Goal: Use online tool/utility: Use online tool/utility

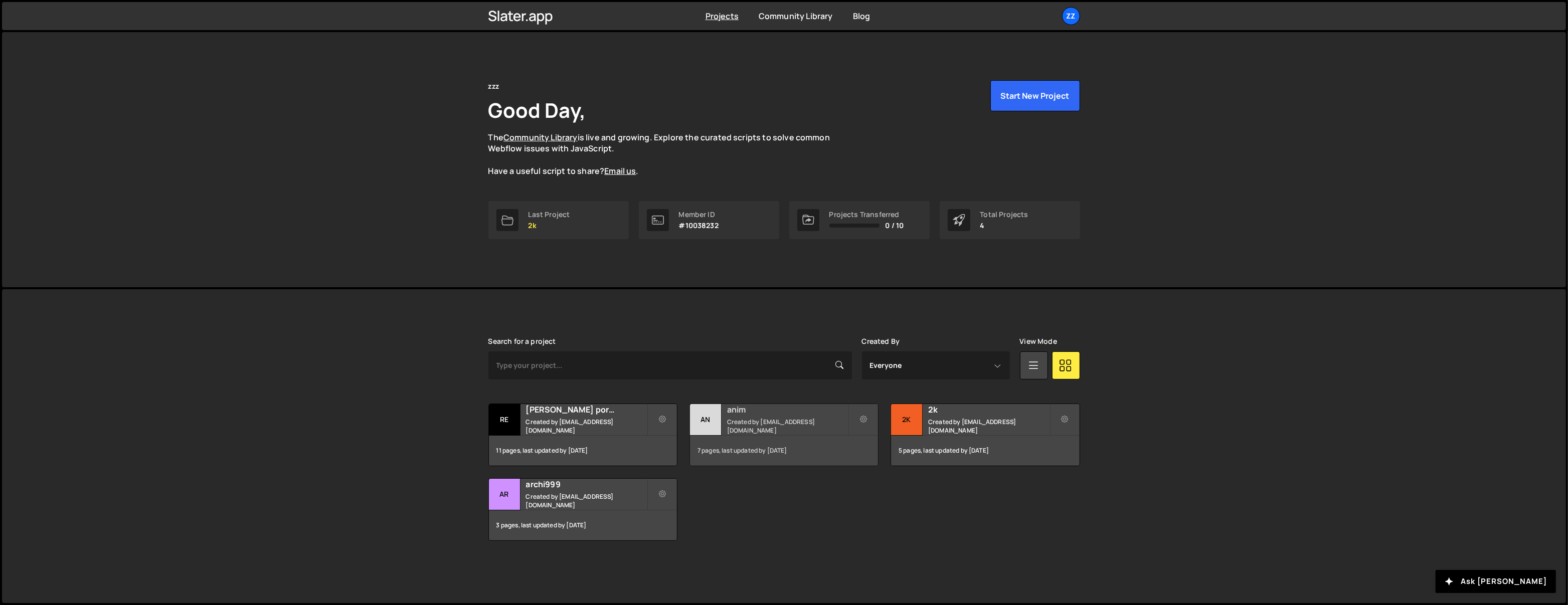
click at [730, 411] on h2 "anim" at bounding box center [787, 409] width 121 height 11
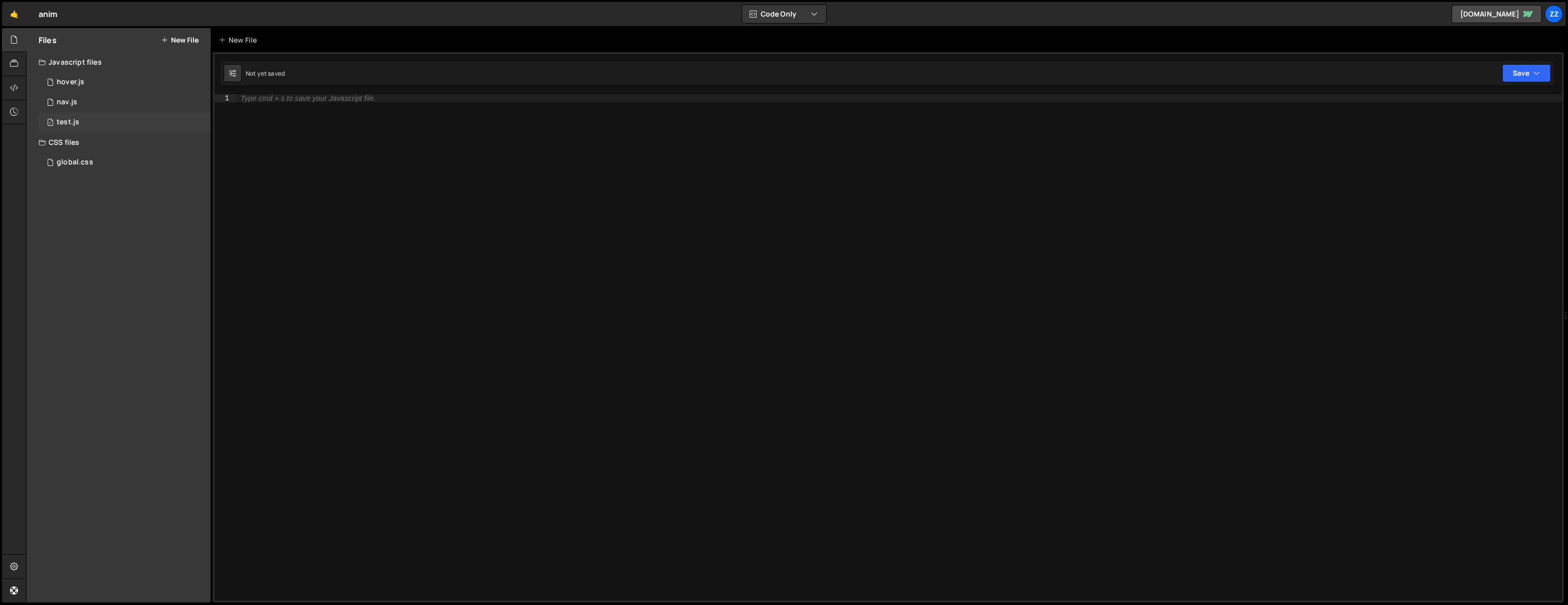
click at [85, 119] on div "1 test.js 0" at bounding box center [124, 122] width 172 height 20
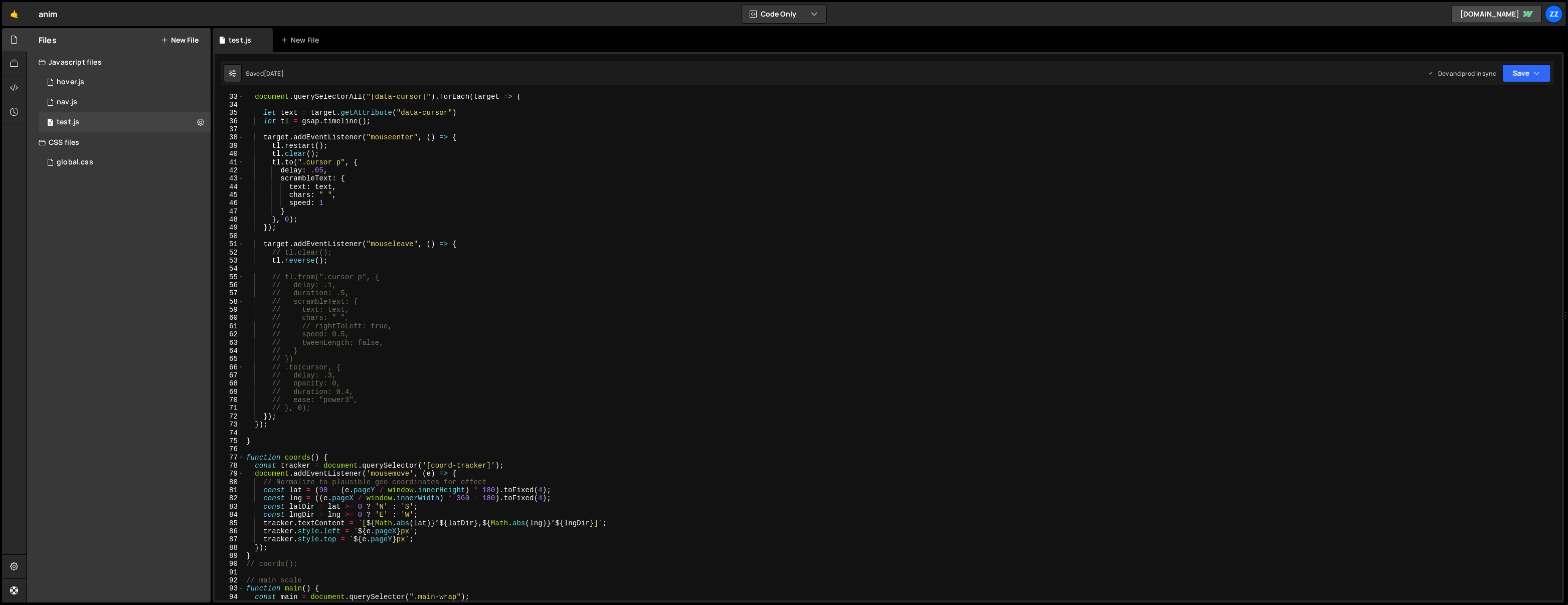
scroll to position [636, 0]
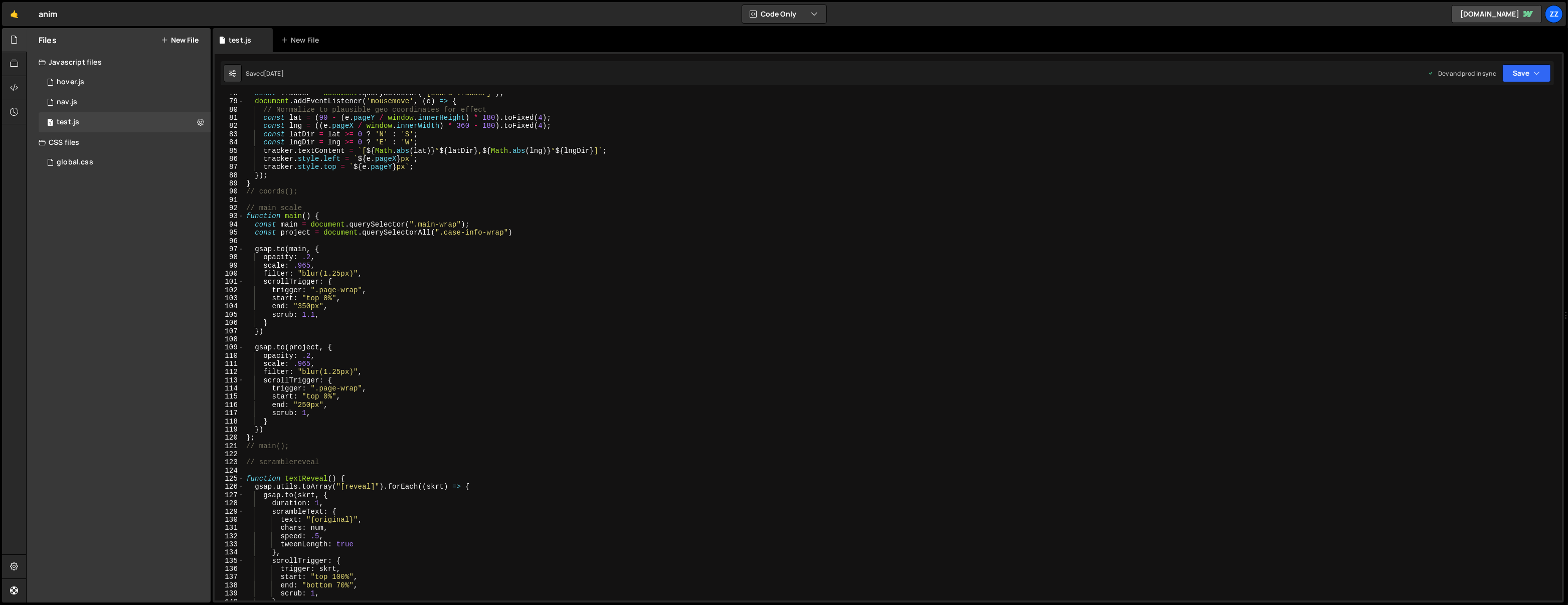
click at [1071, 110] on div "const tracker = document . querySelector ( '[coord-tracker]' ) ; document . add…" at bounding box center [901, 351] width 1314 height 523
click at [1045, 168] on div "const tracker = document . querySelector ( '[coord-tracker]' ) ; document . add…" at bounding box center [901, 351] width 1314 height 523
type textarea "tracker.style.top = `${e.pageY}px`;"
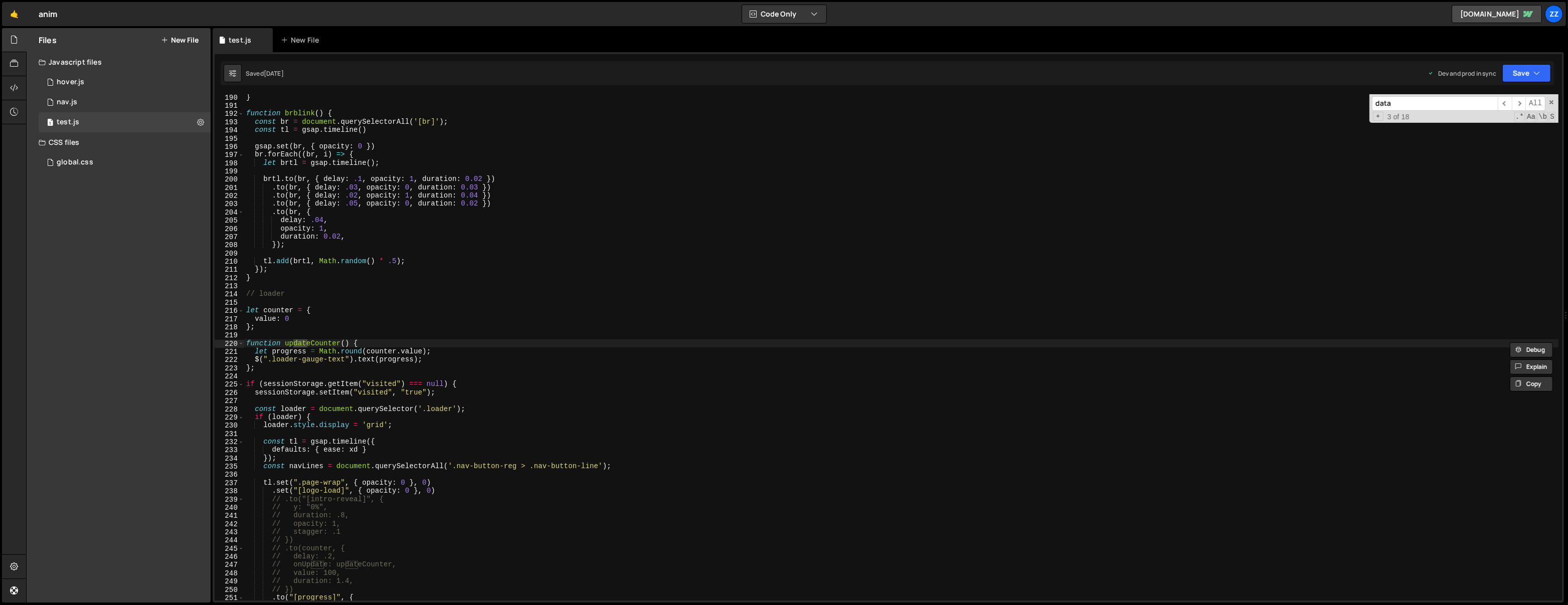
scroll to position [2854, 0]
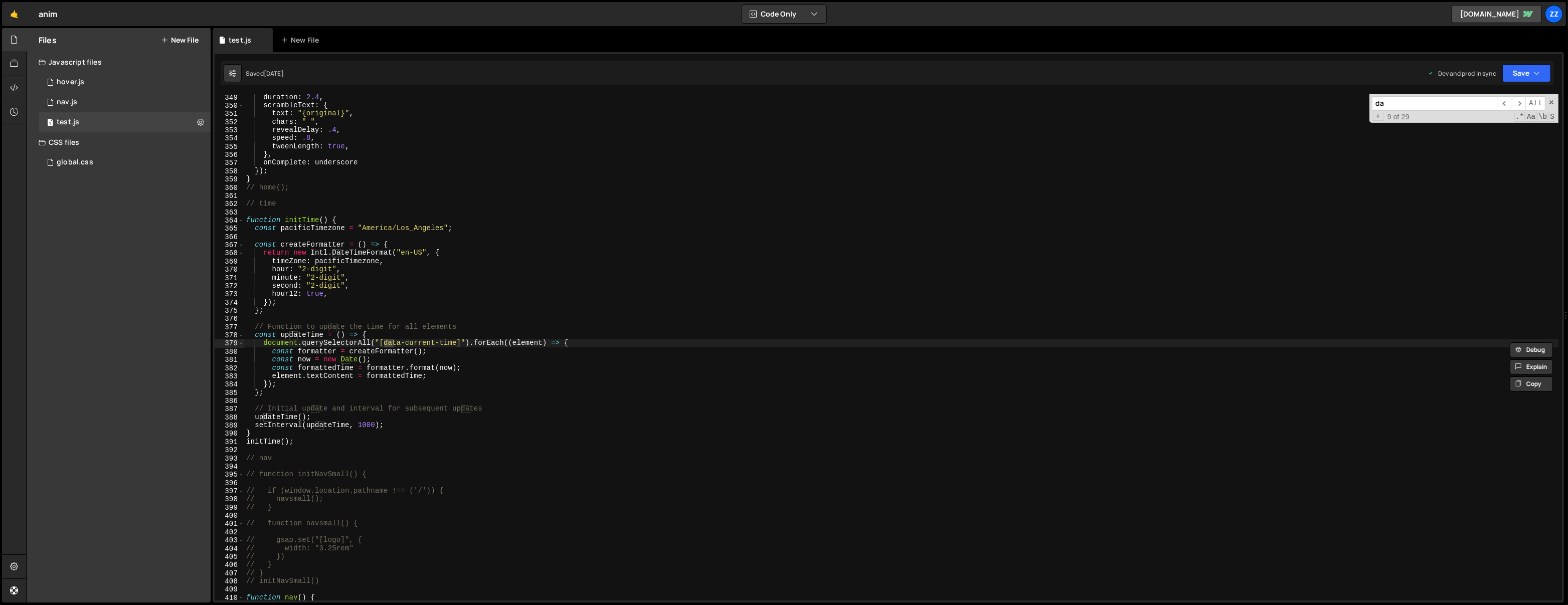
type input "d"
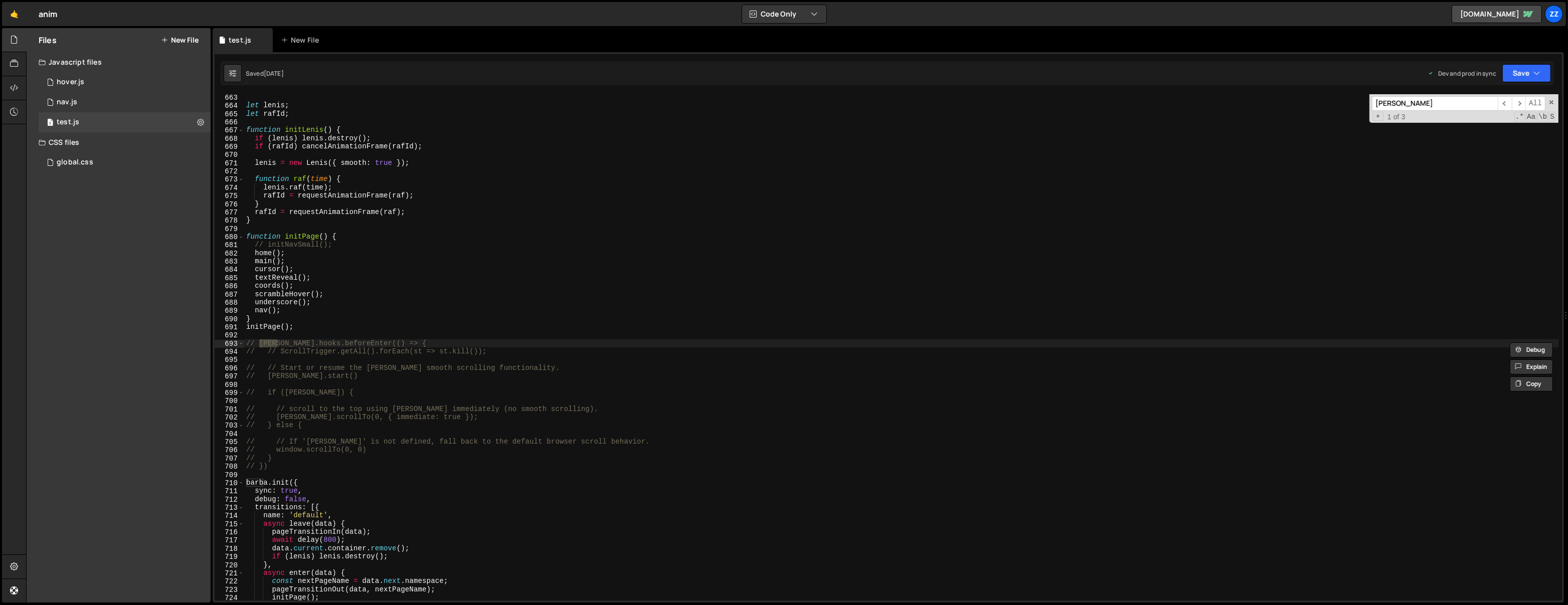
scroll to position [5574, 0]
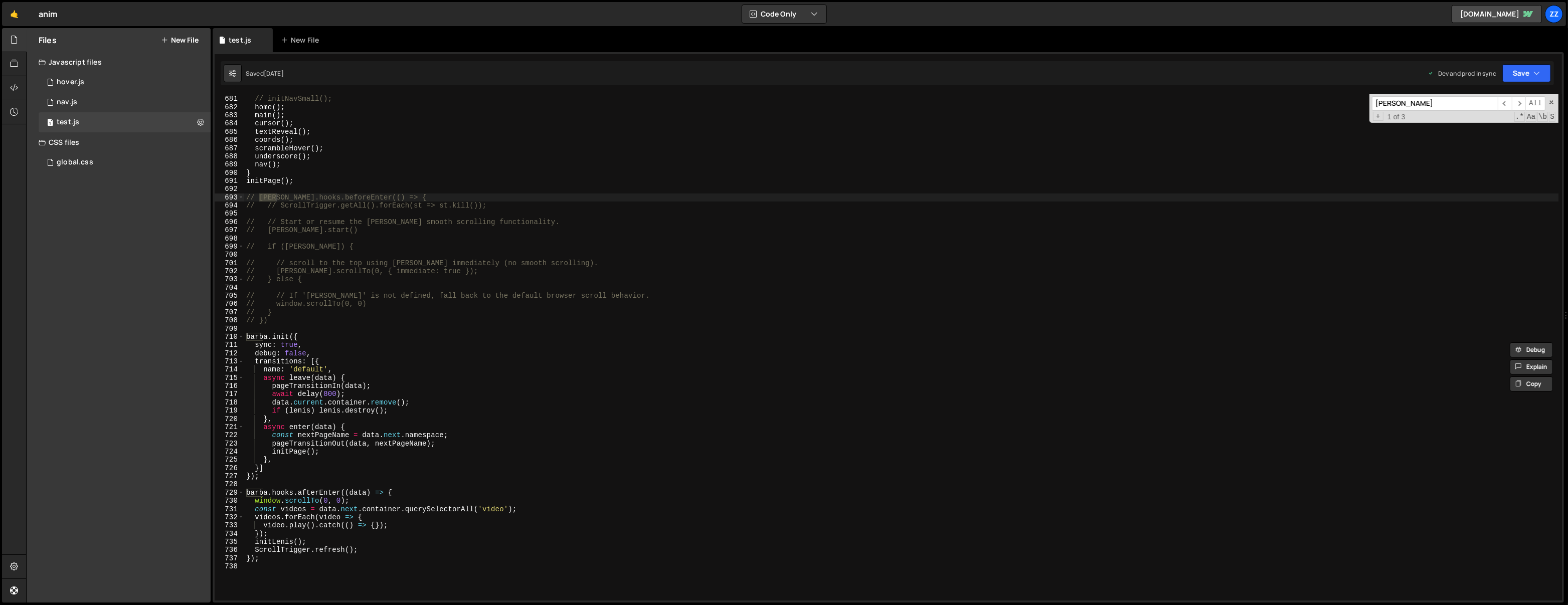
type input "barb"
click at [409, 457] on div "function initPage ( ) { // initNavSmall(); home ( ) ; main ( ) ; cursor ( ) ; t…" at bounding box center [901, 348] width 1314 height 523
click at [409, 446] on div "function initPage ( ) { // initNavSmall(); home ( ) ; main ( ) ; cursor ( ) ; t…" at bounding box center [901, 348] width 1314 height 523
click at [407, 435] on div "function initPage ( ) { // initNavSmall(); home ( ) ; main ( ) ; cursor ( ) ; t…" at bounding box center [901, 348] width 1314 height 523
type textarea "const nextPageName = data.next.namespace;"
